Goal: Task Accomplishment & Management: Use online tool/utility

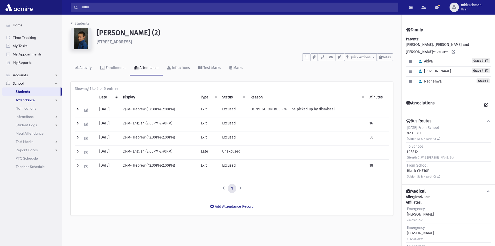
click at [24, 99] on span "Attendance" at bounding box center [25, 99] width 19 height 5
click at [24, 109] on span "Entry" at bounding box center [24, 108] width 9 height 5
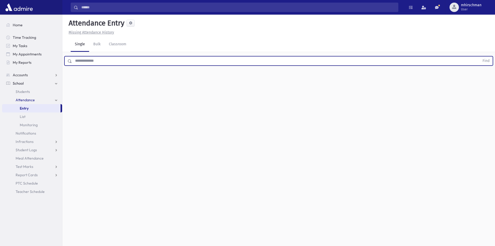
click at [85, 62] on input "text" at bounding box center [276, 60] width 408 height 9
click at [479, 56] on button "Find" at bounding box center [485, 60] width 13 height 9
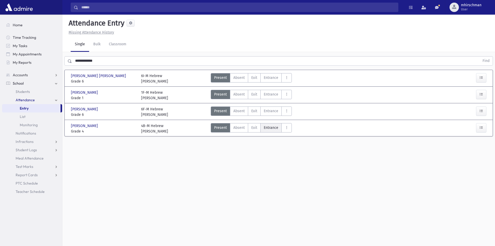
click at [272, 127] on span "Entrance" at bounding box center [271, 127] width 15 height 5
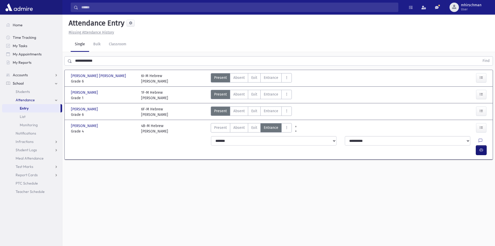
click at [479, 148] on icon "button" at bounding box center [481, 150] width 4 height 4
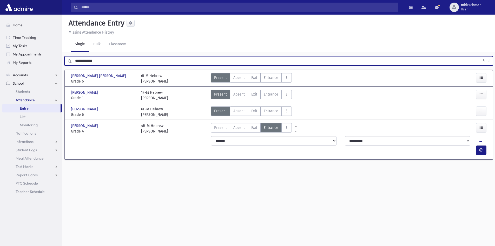
drag, startPoint x: 100, startPoint y: 62, endPoint x: 32, endPoint y: 68, distance: 67.8
click at [32, 68] on div "Search Results Students" at bounding box center [247, 128] width 495 height 257
type input "*****"
click at [479, 56] on button "Find" at bounding box center [485, 60] width 13 height 9
